Goal: Complete application form

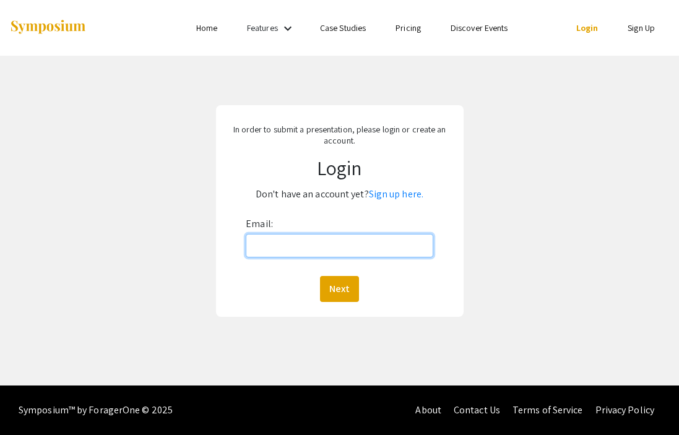
click at [374, 252] on input "Email:" at bounding box center [339, 246] width 187 height 24
type input "[EMAIL_ADDRESS][DOMAIN_NAME]"
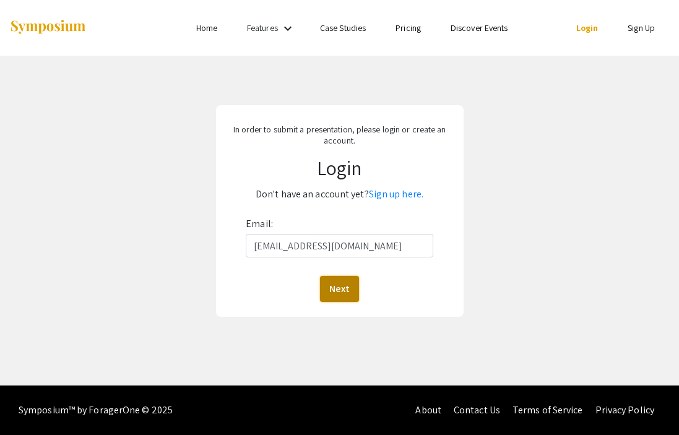
click at [342, 292] on button "Next" at bounding box center [339, 289] width 39 height 26
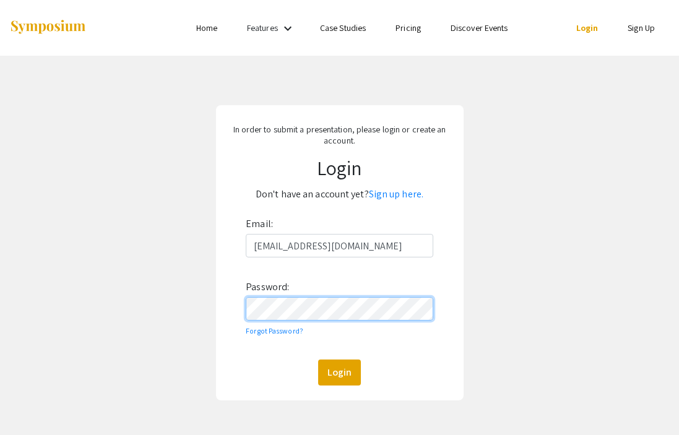
click at [318, 360] on button "Login" at bounding box center [339, 373] width 43 height 26
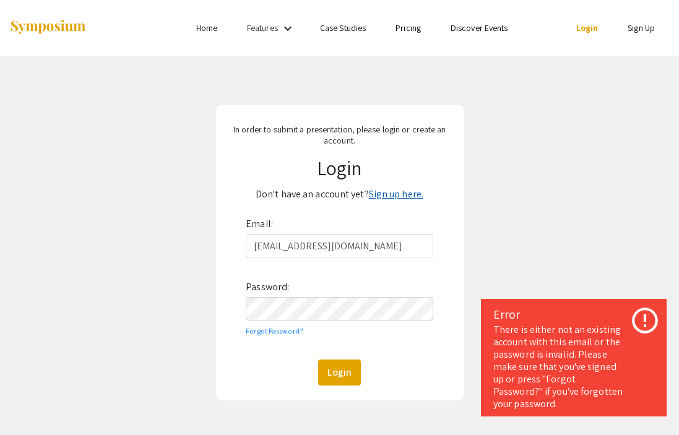
click at [390, 197] on link "Sign up here." at bounding box center [396, 194] width 55 height 13
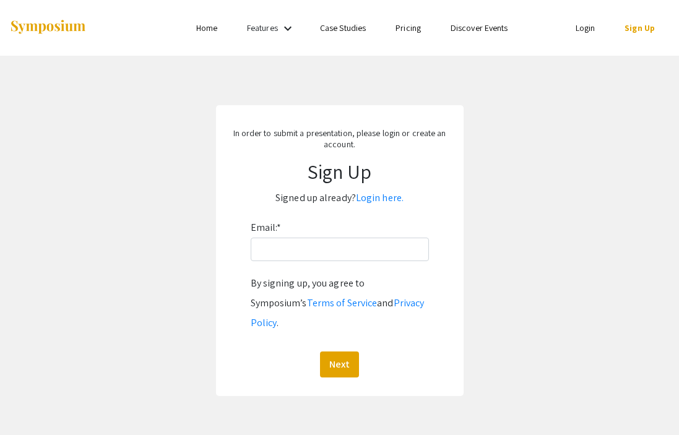
click at [350, 263] on div "Email: * By signing up, you agree to Symposium’s Terms of Service and Privacy P…" at bounding box center [340, 298] width 178 height 160
click at [338, 254] on input "Email: *" at bounding box center [340, 250] width 178 height 24
type input "[EMAIL_ADDRESS][DOMAIN_NAME]"
click at [339, 352] on button "Next" at bounding box center [339, 365] width 39 height 26
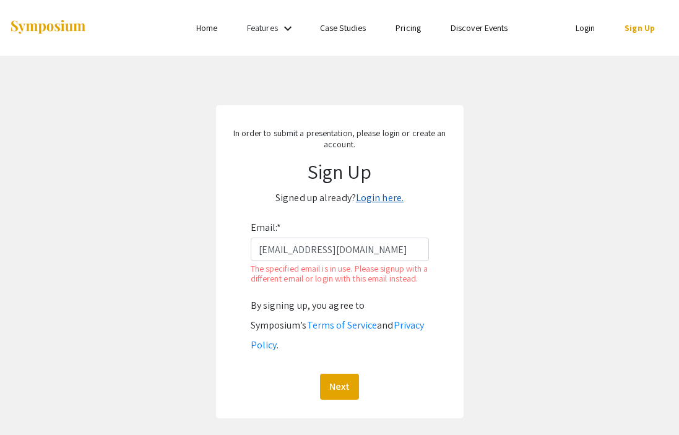
click at [369, 199] on link "Login here." at bounding box center [380, 197] width 48 height 13
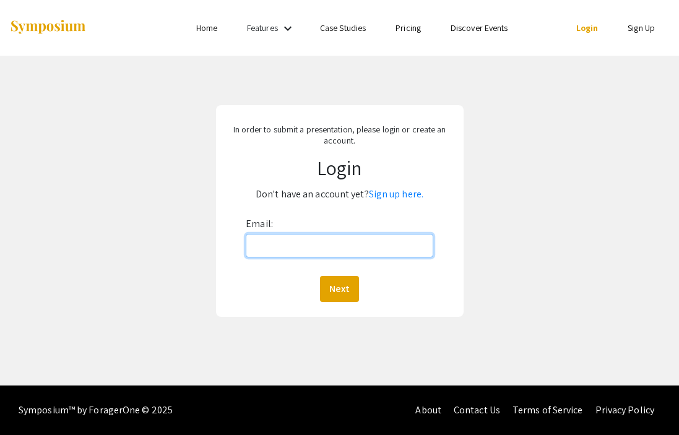
click at [326, 242] on input "Email:" at bounding box center [339, 246] width 187 height 24
type input "[EMAIL_ADDRESS][DOMAIN_NAME]"
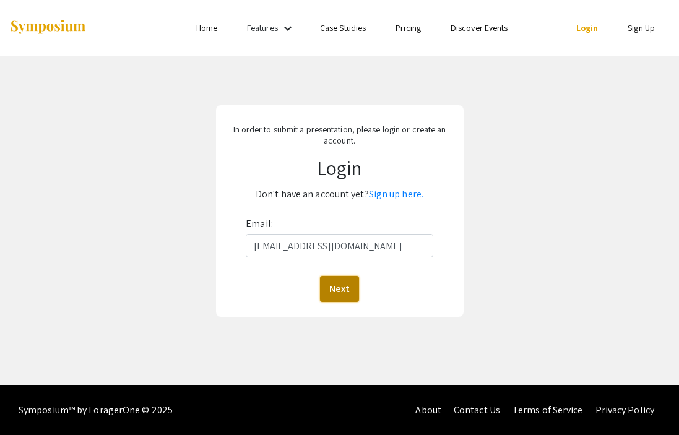
click at [334, 289] on button "Next" at bounding box center [339, 289] width 39 height 26
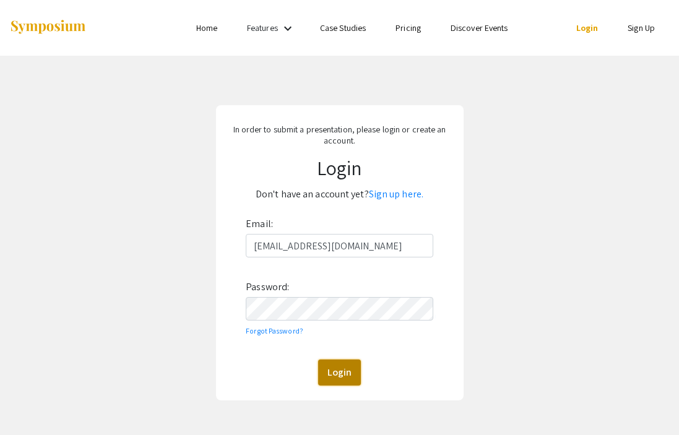
click at [344, 371] on button "Login" at bounding box center [339, 373] width 43 height 26
click at [218, 313] on div "In order to submit a presentation, please login or create an account. Login Don…" at bounding box center [340, 252] width 248 height 295
click at [343, 381] on button "Login" at bounding box center [339, 373] width 43 height 26
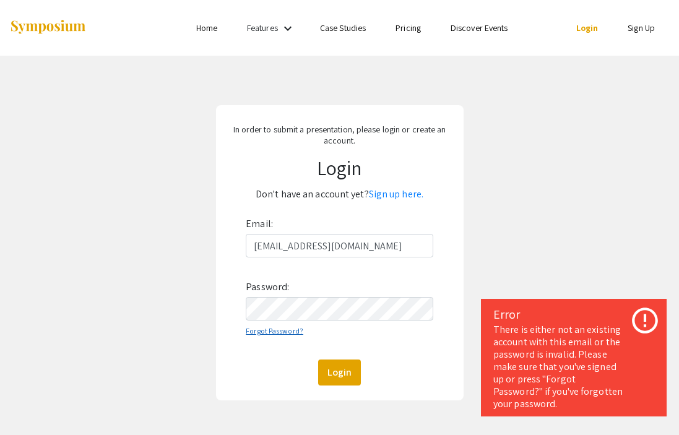
click at [272, 332] on link "Forgot Password?" at bounding box center [275, 330] width 58 height 9
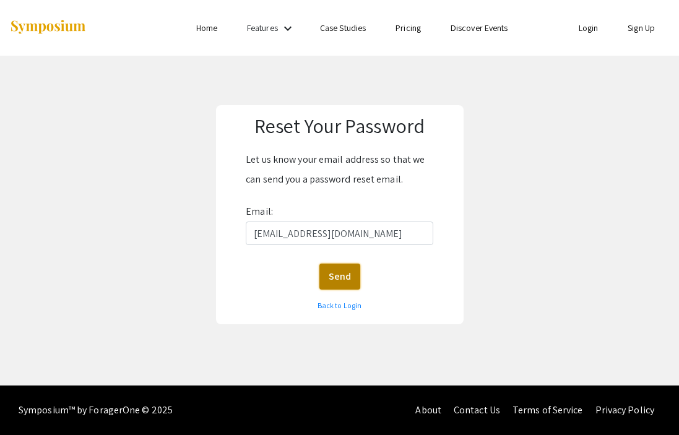
click at [349, 281] on button "Send" at bounding box center [340, 277] width 41 height 26
click at [336, 307] on link "Back to Login" at bounding box center [340, 305] width 44 height 9
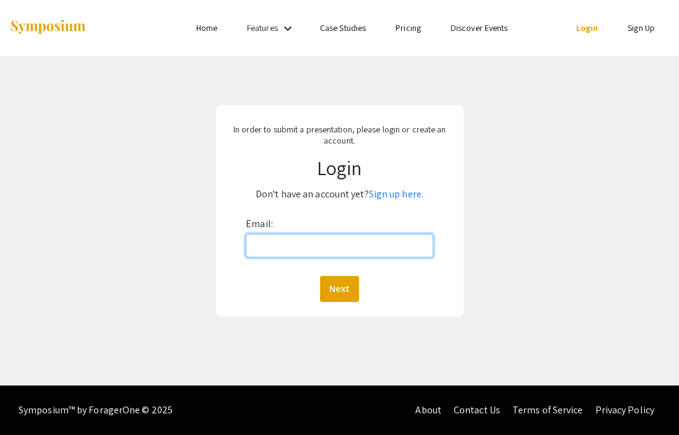
click at [297, 250] on input "Email:" at bounding box center [339, 246] width 187 height 24
type input "[EMAIL_ADDRESS][DOMAIN_NAME]"
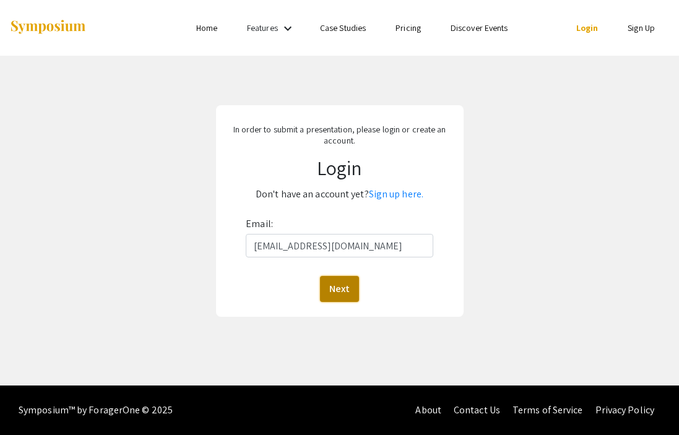
click at [346, 290] on button "Next" at bounding box center [339, 289] width 39 height 26
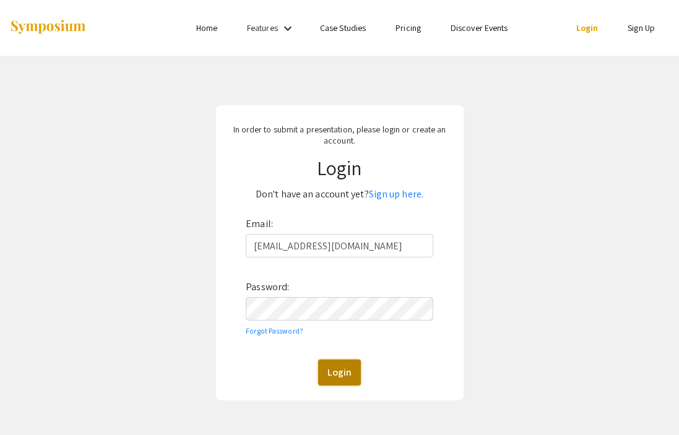
click at [335, 371] on button "Login" at bounding box center [339, 373] width 43 height 26
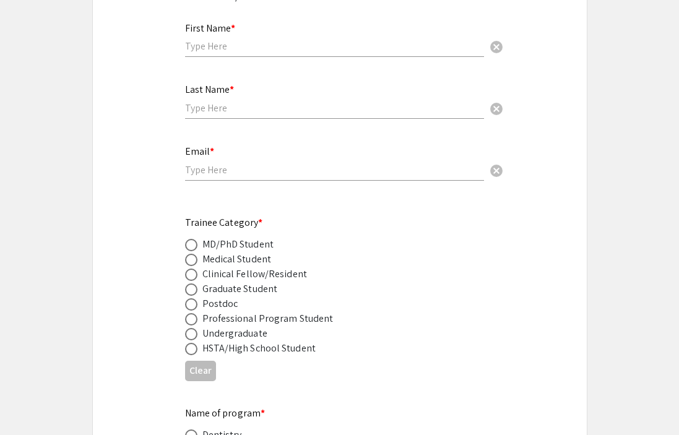
scroll to position [400, 0]
click at [191, 282] on span at bounding box center [191, 288] width 12 height 12
click at [191, 282] on input "radio" at bounding box center [191, 288] width 12 height 12
radio input "true"
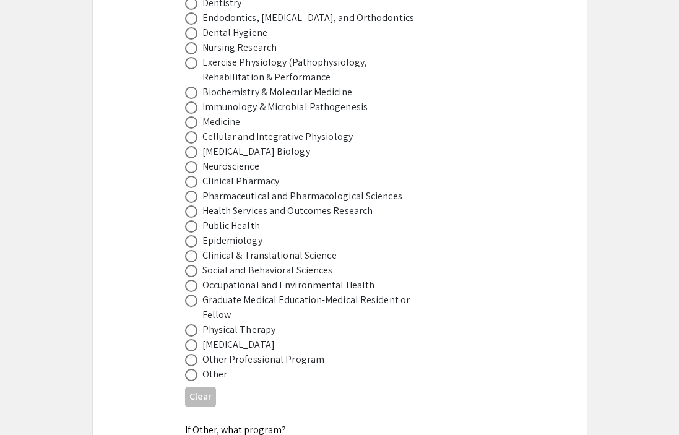
scroll to position [834, 0]
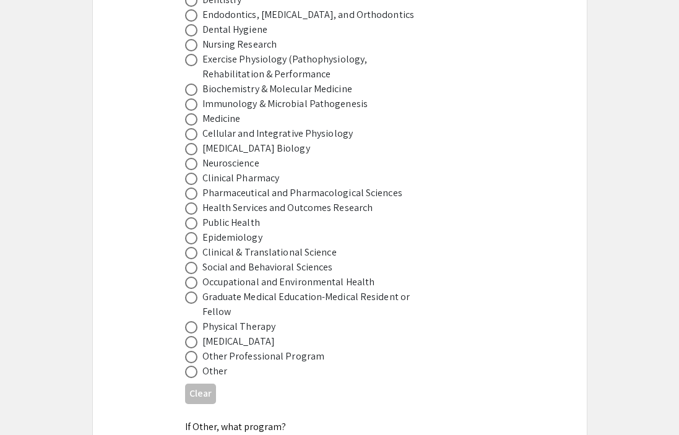
click at [193, 188] on span at bounding box center [191, 194] width 12 height 12
click at [193, 188] on input "radio" at bounding box center [191, 194] width 12 height 12
radio input "true"
click at [193, 173] on span at bounding box center [191, 179] width 12 height 12
click at [193, 173] on input "radio" at bounding box center [191, 179] width 12 height 12
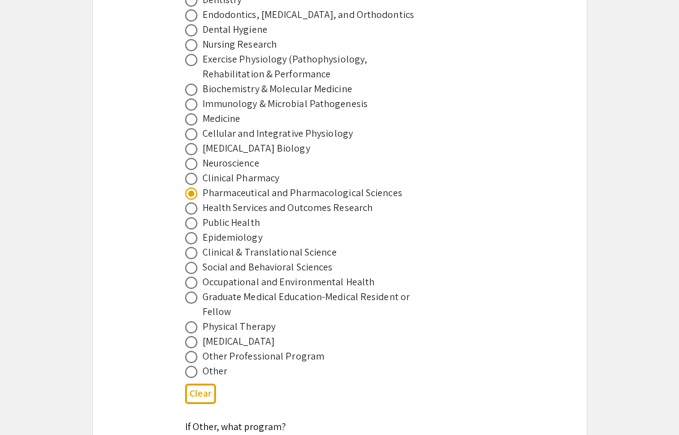
radio input "true"
click at [192, 188] on span at bounding box center [191, 194] width 12 height 12
click at [192, 188] on input "radio" at bounding box center [191, 194] width 12 height 12
radio input "true"
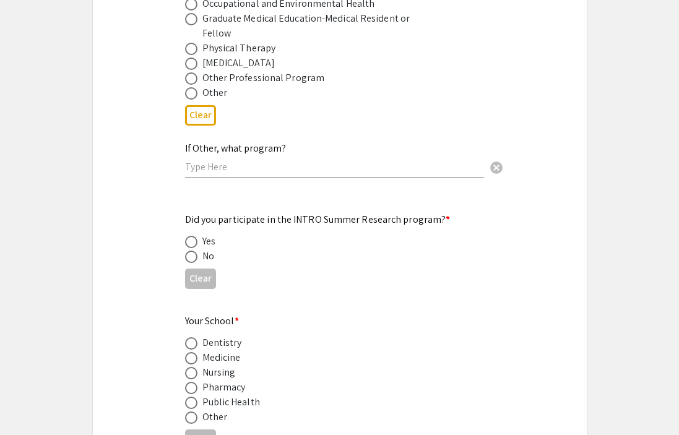
scroll to position [1113, 0]
click at [188, 250] on span at bounding box center [191, 256] width 12 height 12
click at [188, 250] on input "radio" at bounding box center [191, 256] width 12 height 12
radio input "true"
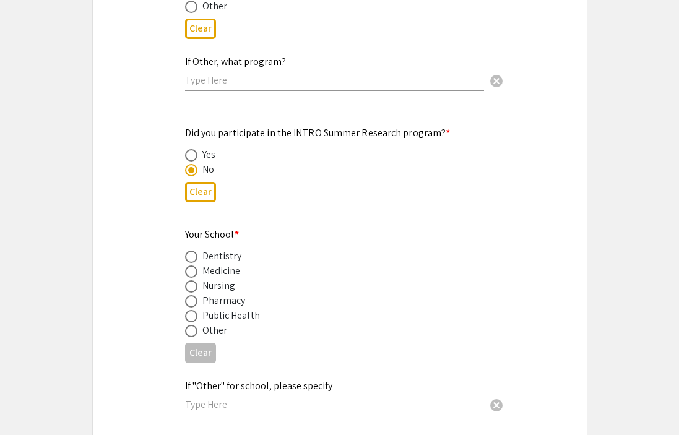
scroll to position [1202, 0]
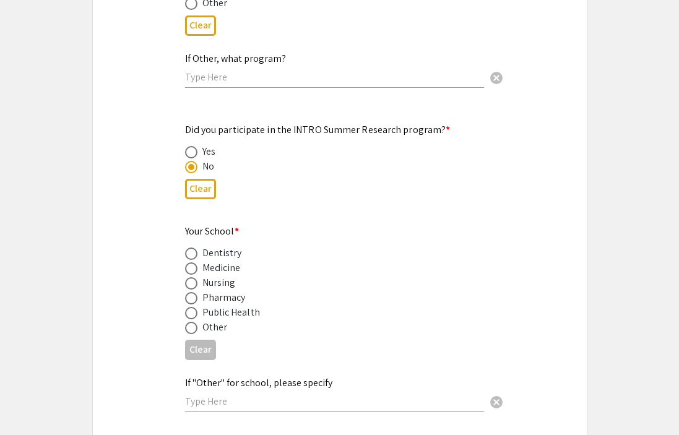
click at [190, 263] on span at bounding box center [191, 269] width 12 height 12
click at [190, 263] on input "radio" at bounding box center [191, 269] width 12 height 12
radio input "true"
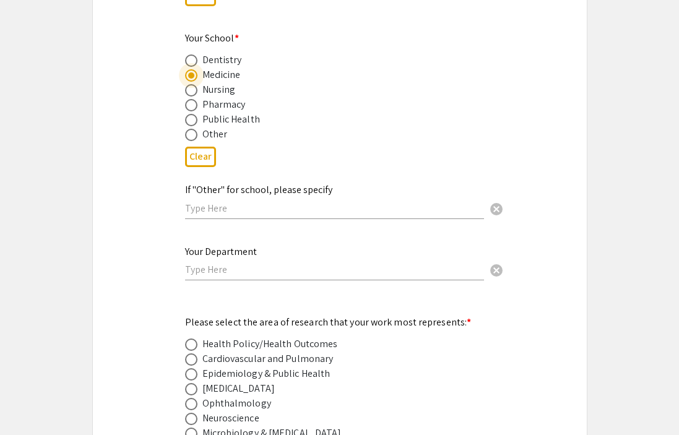
scroll to position [1400, 0]
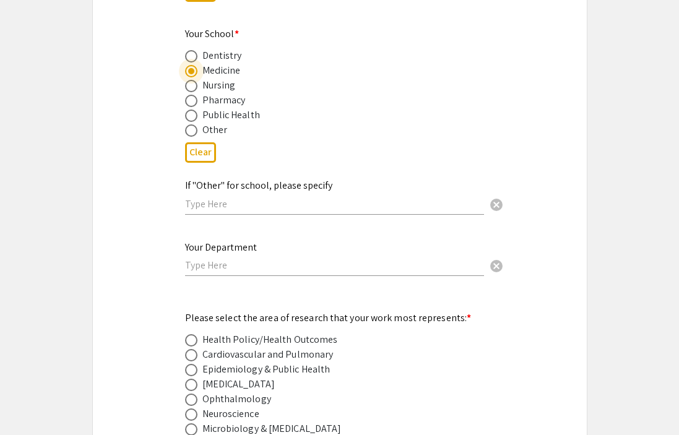
click at [235, 259] on input "text" at bounding box center [334, 265] width 299 height 13
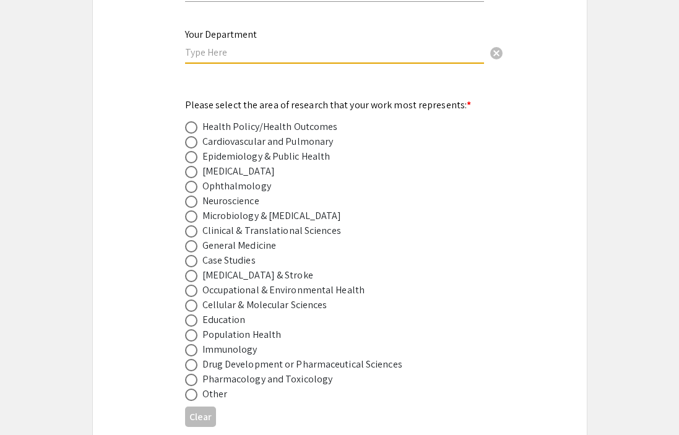
scroll to position [1614, 0]
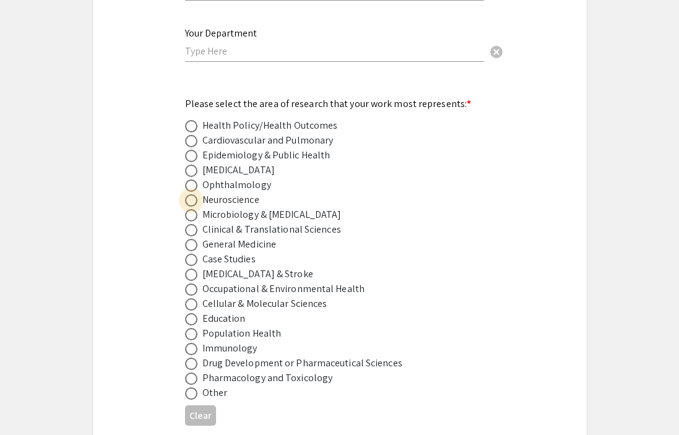
click at [194, 194] on span at bounding box center [191, 200] width 12 height 12
click at [194, 194] on input "radio" at bounding box center [191, 200] width 12 height 12
radio input "true"
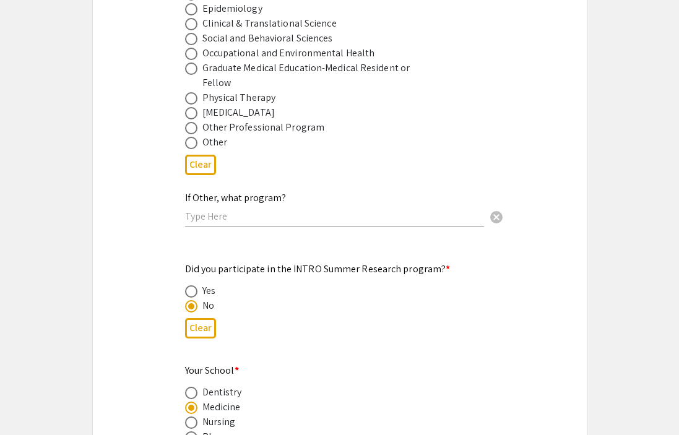
scroll to position [1062, 0]
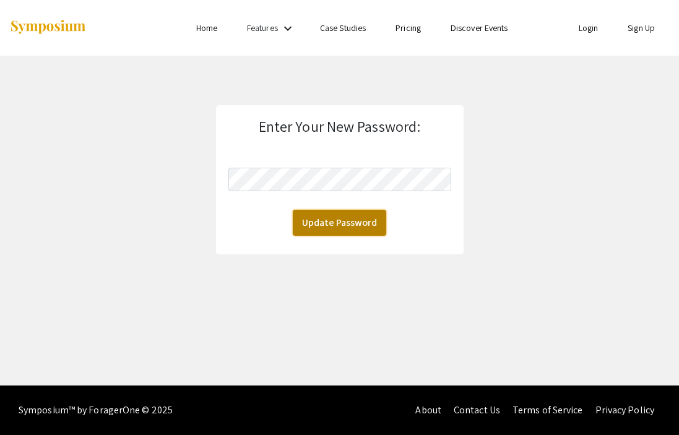
click at [336, 224] on button "Update Password" at bounding box center [340, 223] width 94 height 26
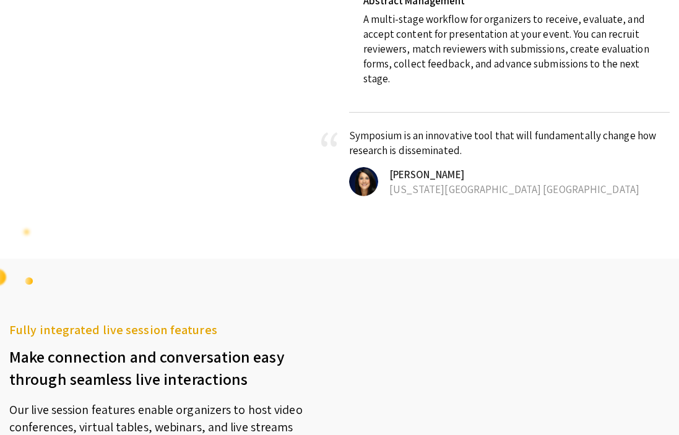
scroll to position [803, 0]
